Goal: Information Seeking & Learning: Find specific fact

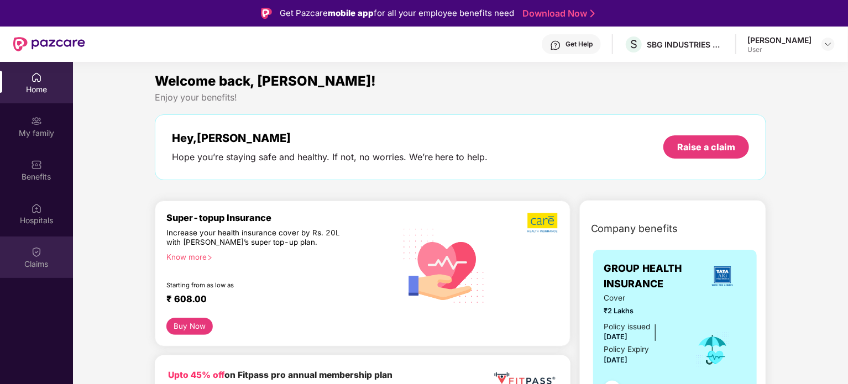
click at [50, 253] on div "Claims" at bounding box center [36, 256] width 73 height 41
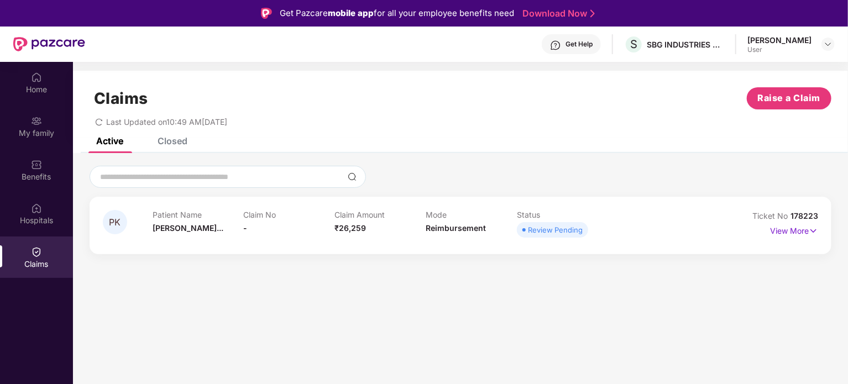
click at [249, 240] on div "Claim No -" at bounding box center [289, 225] width 91 height 30
click at [471, 238] on div "Mode Reimbursement" at bounding box center [470, 225] width 91 height 30
click at [813, 231] on img at bounding box center [812, 231] width 9 height 12
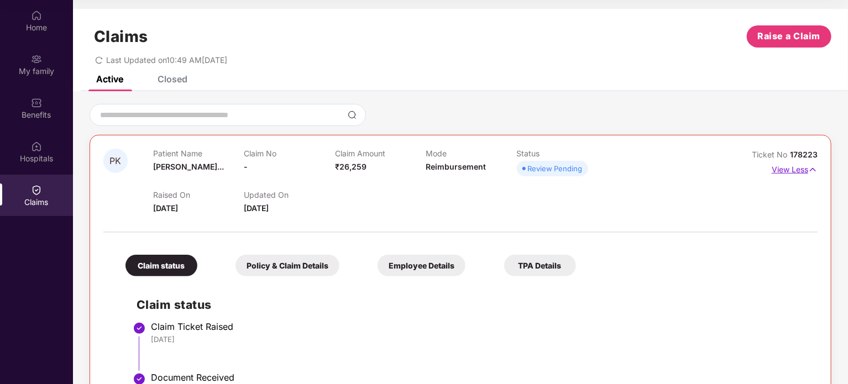
click at [808, 167] on img at bounding box center [812, 170] width 9 height 12
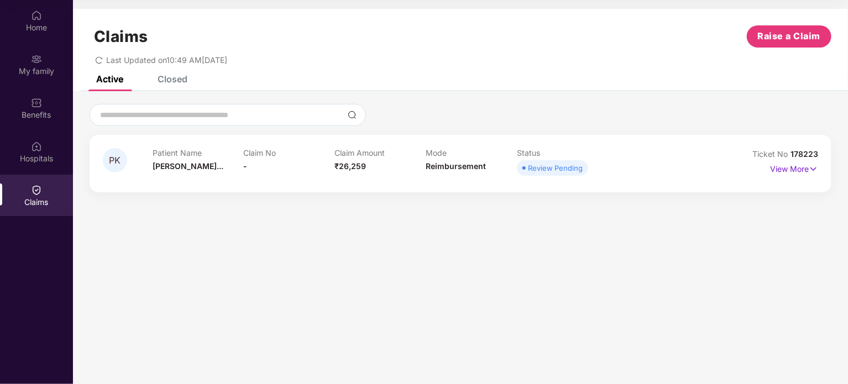
click at [525, 104] on div at bounding box center [461, 115] width 742 height 22
click at [36, 21] on div "Home" at bounding box center [36, 20] width 73 height 41
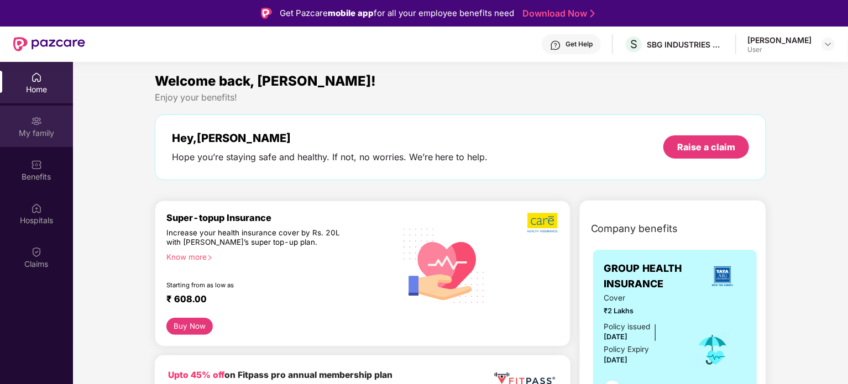
click at [39, 122] on img at bounding box center [36, 120] width 11 height 11
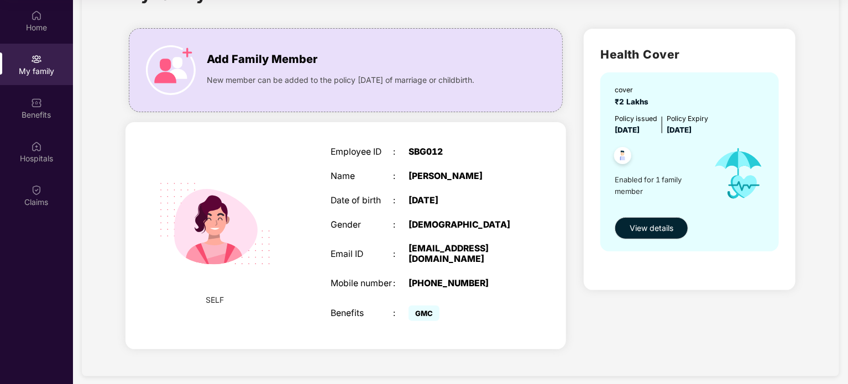
scroll to position [49, 0]
click at [583, 339] on div "Health Cover cover ₹2 Lakhs Policy issued [DATE] Policy Expiry [DATE] Enabled f…" at bounding box center [689, 191] width 229 height 343
click at [37, 106] on img at bounding box center [36, 102] width 11 height 11
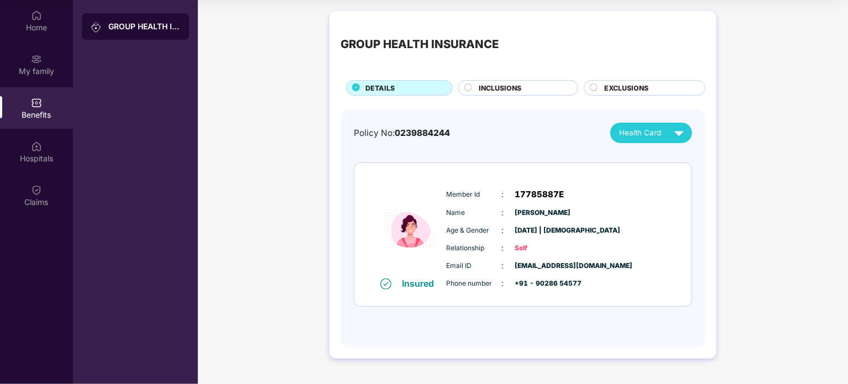
click at [503, 83] on span "INCLUSIONS" at bounding box center [500, 88] width 43 height 10
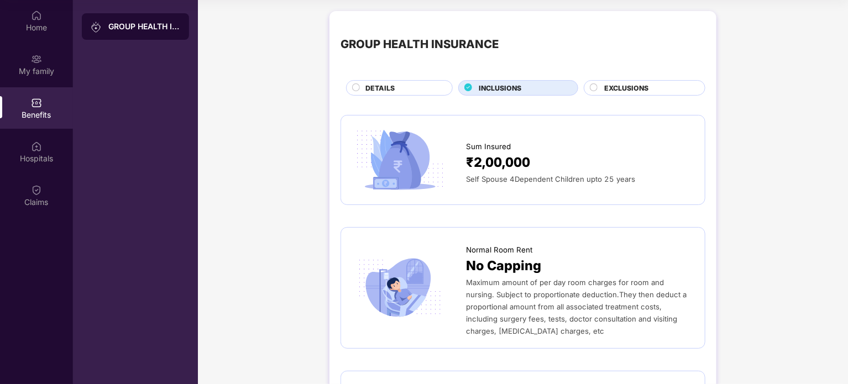
click at [375, 88] on span "DETAILS" at bounding box center [379, 88] width 29 height 10
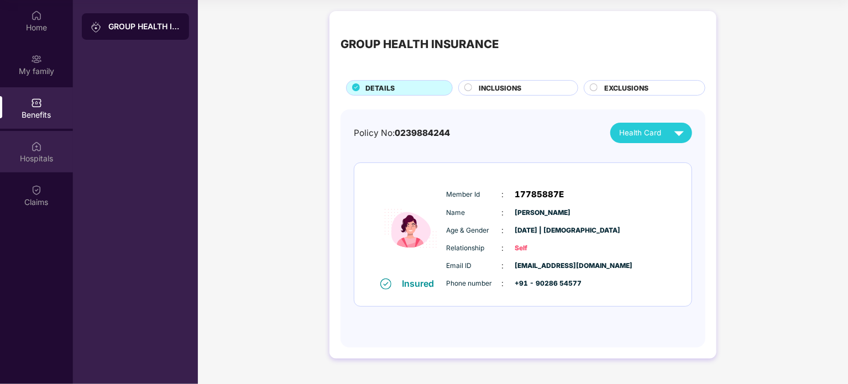
click at [29, 163] on div "Hospitals" at bounding box center [36, 158] width 73 height 11
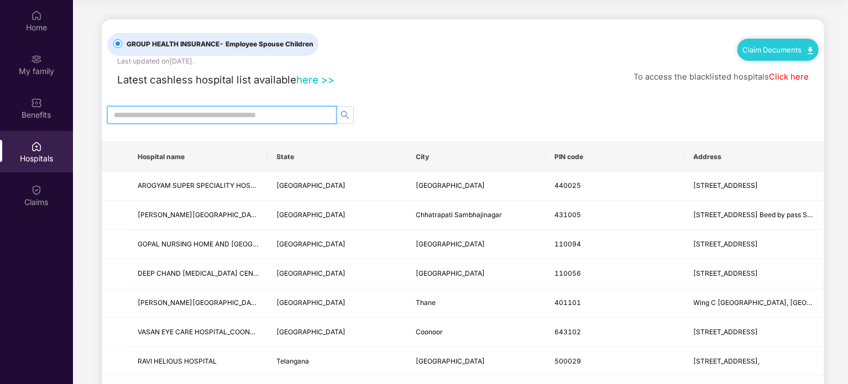
click at [295, 112] on input "text" at bounding box center [217, 115] width 207 height 12
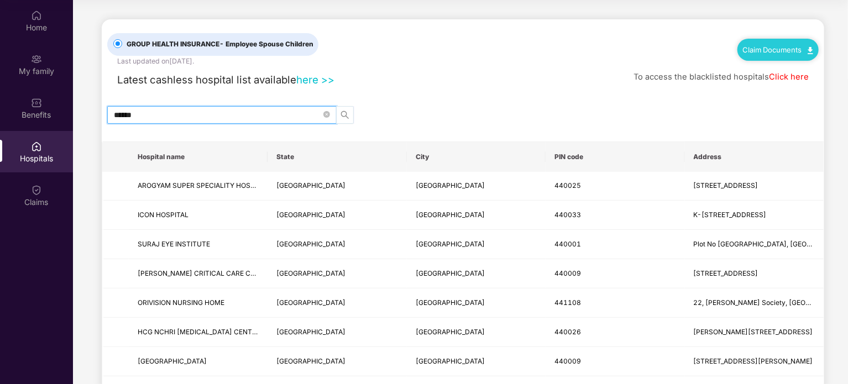
click at [348, 112] on icon "search" at bounding box center [344, 115] width 9 height 9
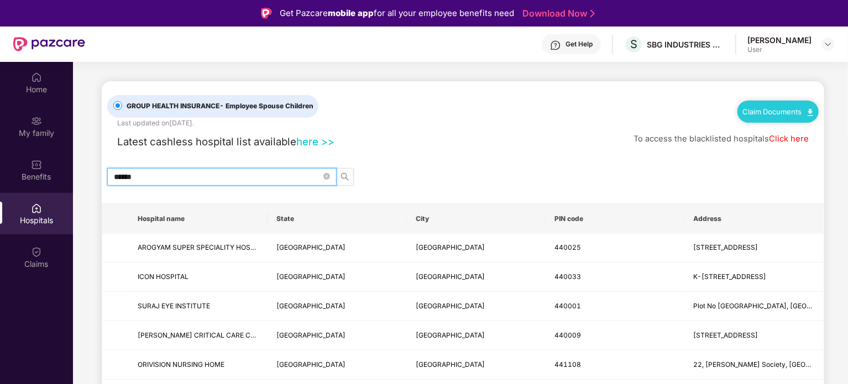
drag, startPoint x: 144, startPoint y: 176, endPoint x: 107, endPoint y: 180, distance: 36.6
click at [107, 180] on span "******" at bounding box center [221, 177] width 229 height 18
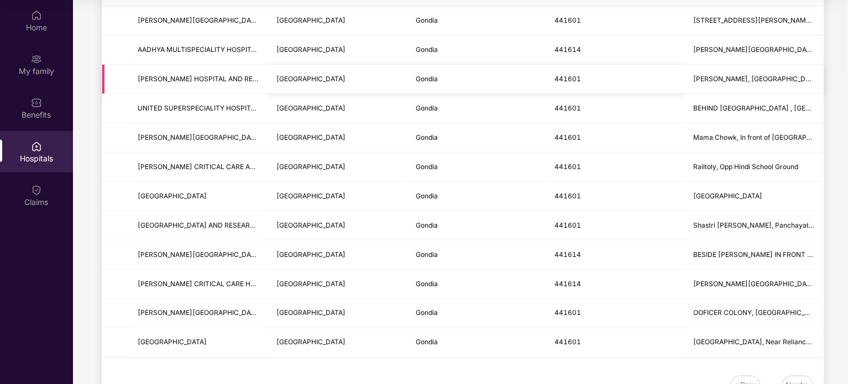
scroll to position [272, 0]
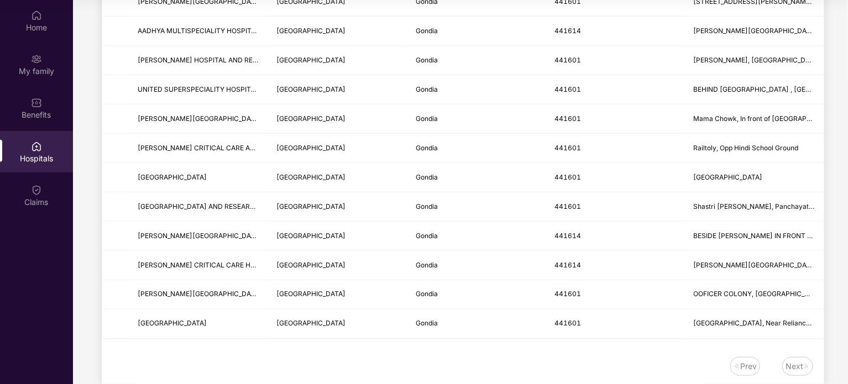
type input "******"
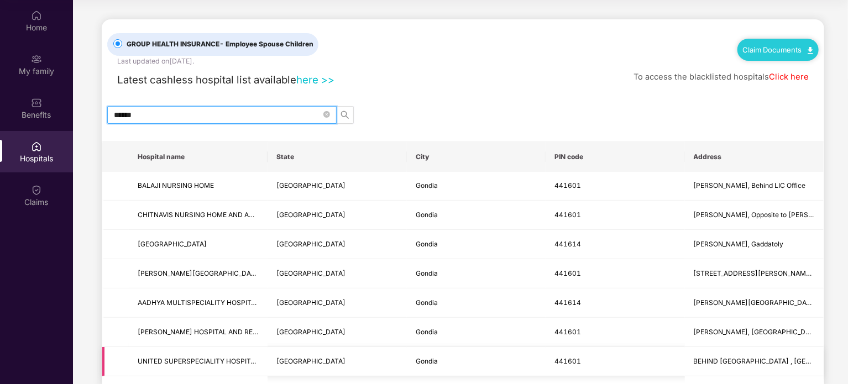
scroll to position [0, 0]
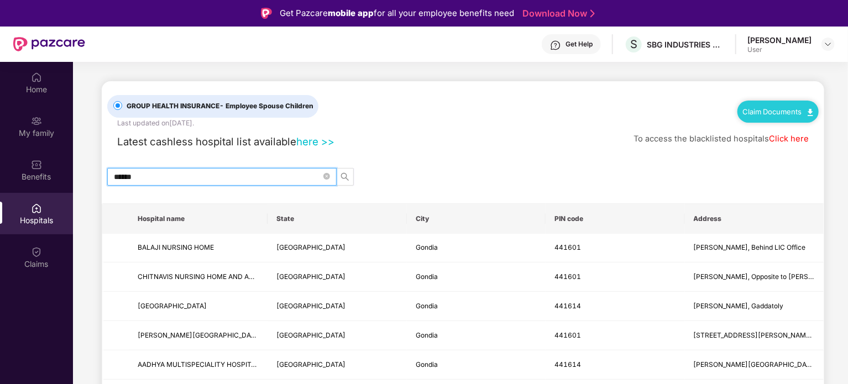
click at [312, 139] on link "here >>" at bounding box center [315, 141] width 38 height 12
